Goal: Find specific page/section: Find specific page/section

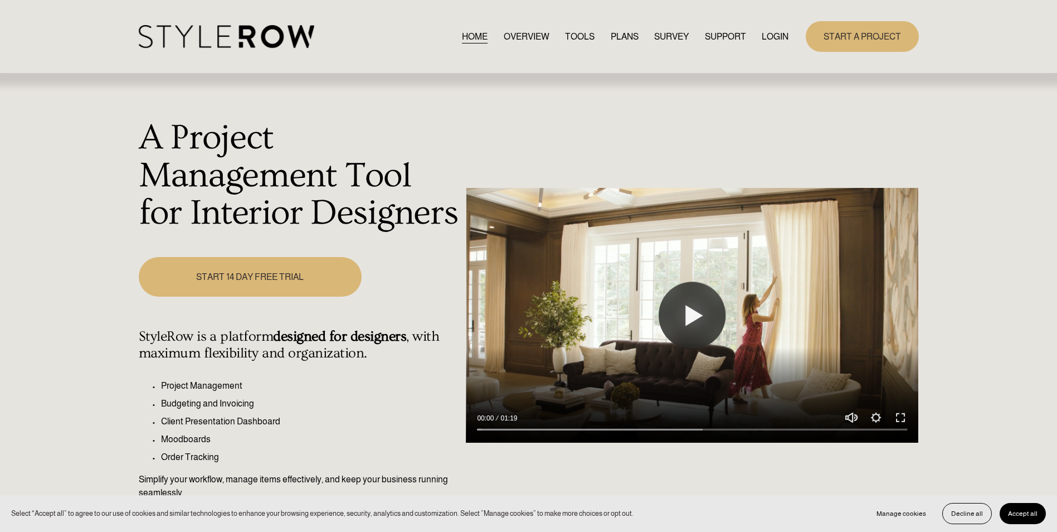
click at [780, 36] on link "LOGIN" at bounding box center [775, 36] width 27 height 15
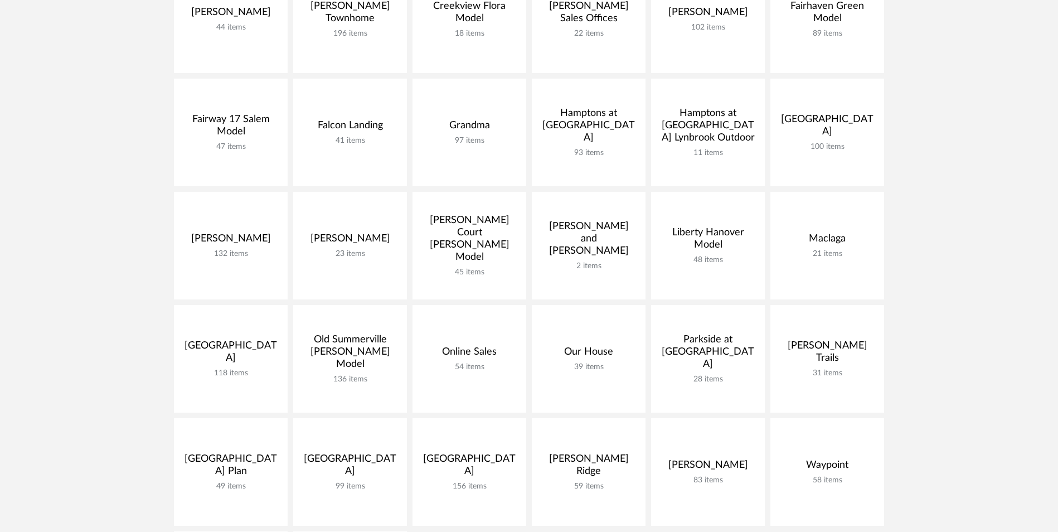
scroll to position [446, 0]
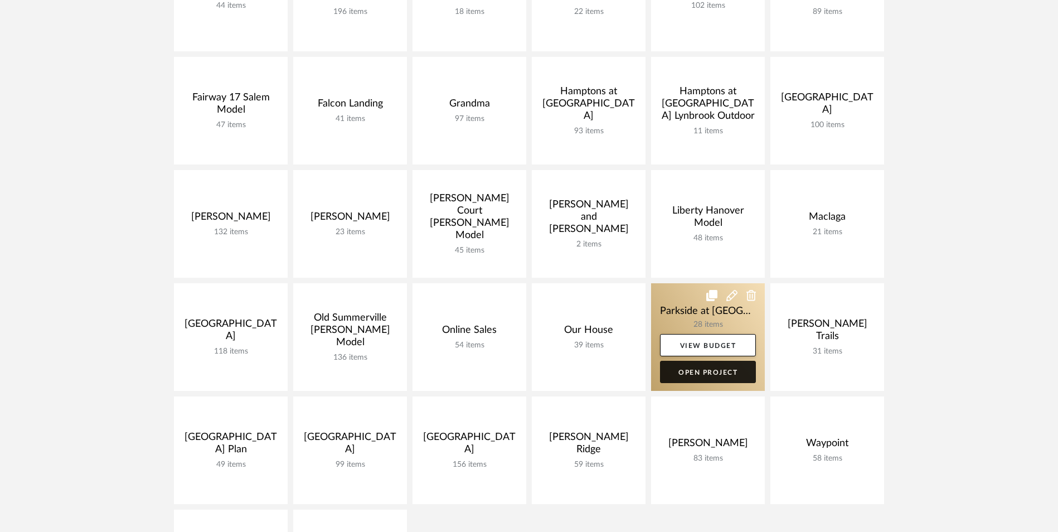
click at [727, 376] on link "Open Project" at bounding box center [708, 372] width 96 height 22
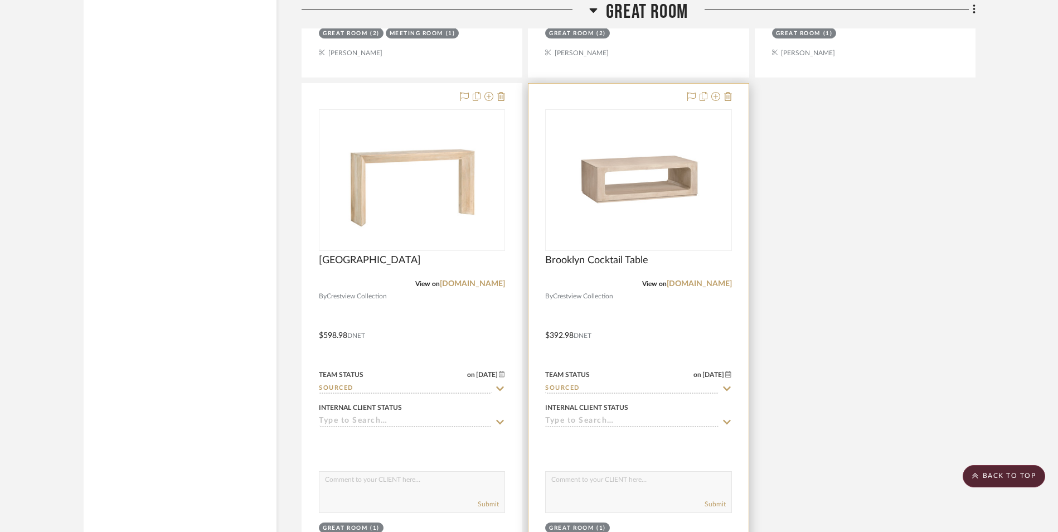
scroll to position [2062, 0]
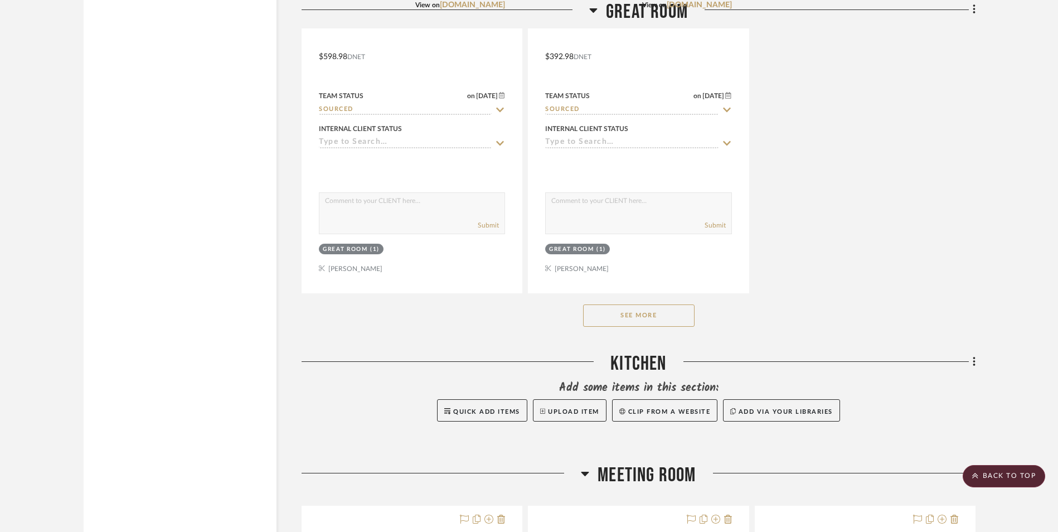
click at [613, 322] on button "See More" at bounding box center [638, 315] width 111 height 22
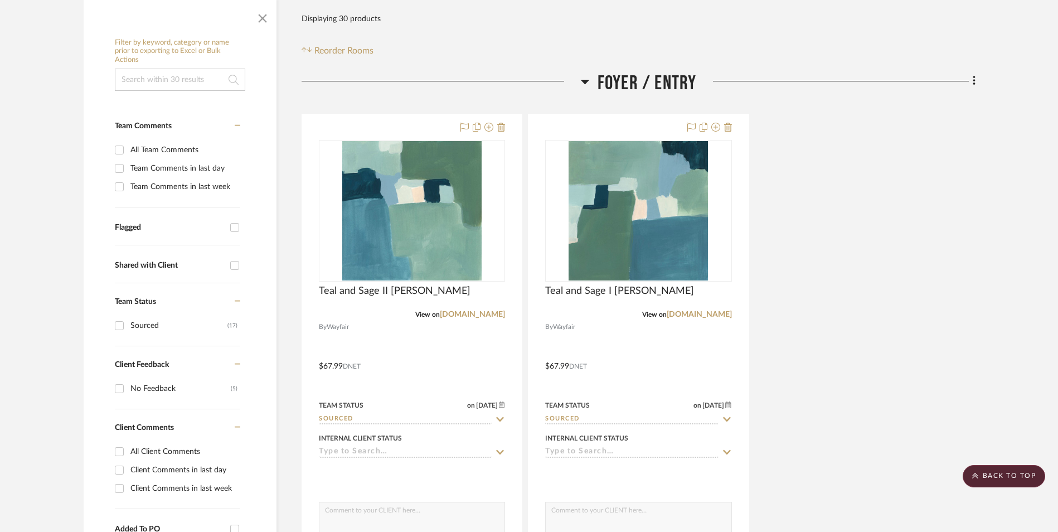
scroll to position [0, 0]
